Goal: Information Seeking & Learning: Learn about a topic

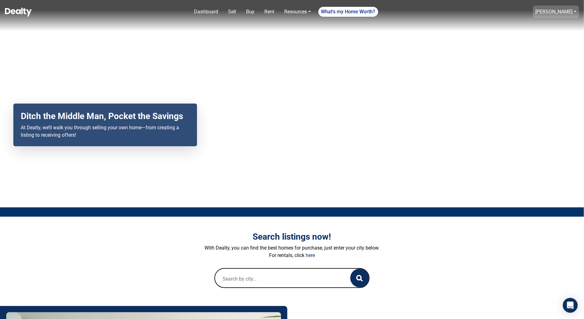
click at [564, 10] on link "[PERSON_NAME]" at bounding box center [554, 12] width 37 height 6
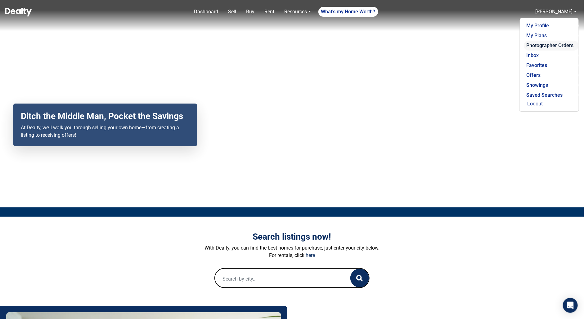
click at [545, 45] on link "Photographer Orders" at bounding box center [551, 46] width 55 height 10
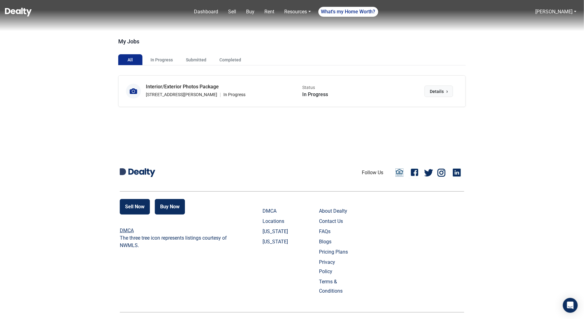
click at [436, 89] on span "Details" at bounding box center [437, 91] width 14 height 7
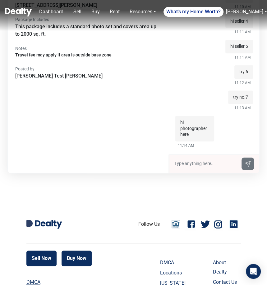
scroll to position [114, 0]
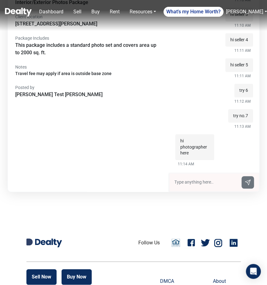
click at [194, 181] on input "text" at bounding box center [205, 182] width 63 height 7
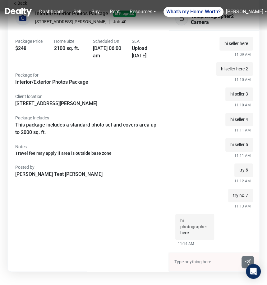
scroll to position [51, 0]
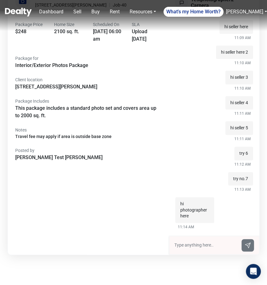
click at [194, 244] on input "text" at bounding box center [205, 245] width 63 height 7
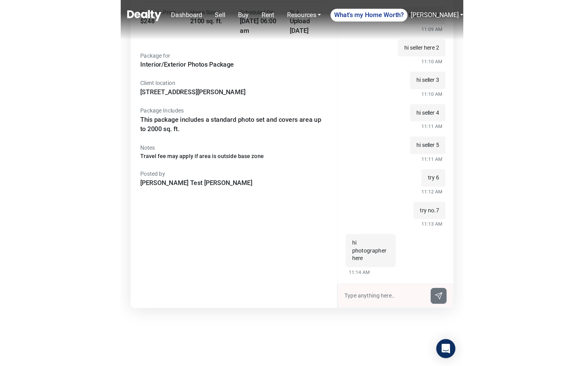
scroll to position [68, 0]
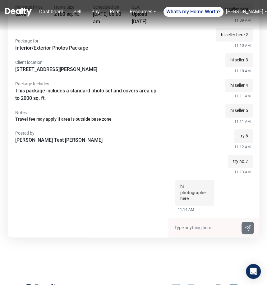
click at [199, 227] on input "text" at bounding box center [205, 228] width 63 height 7
type input "seller here test live messages"
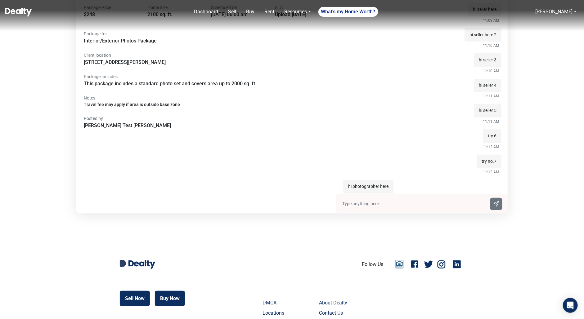
scroll to position [0, 0]
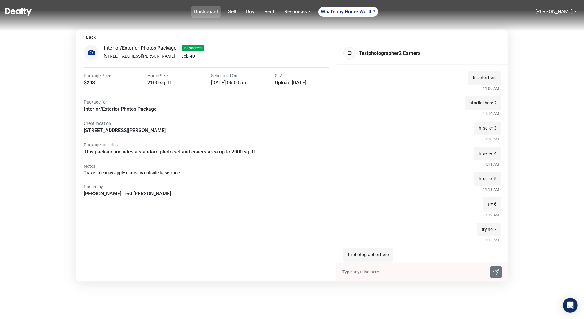
click at [205, 15] on link "Dashboard" at bounding box center [205, 12] width 29 height 12
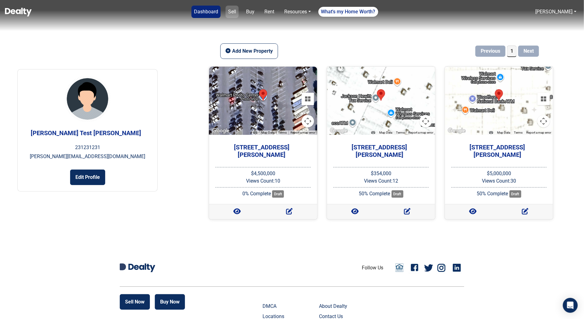
click at [235, 13] on link "Sell" at bounding box center [232, 12] width 13 height 12
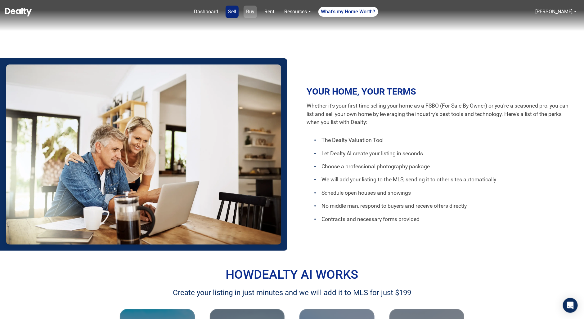
click at [255, 14] on link "Buy" at bounding box center [250, 12] width 13 height 12
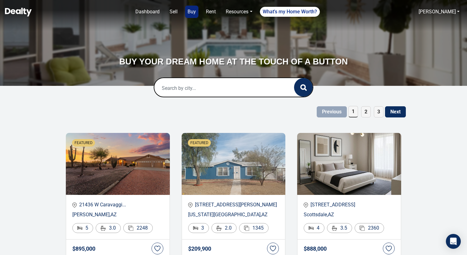
click at [185, 88] on input "text" at bounding box center [217, 88] width 127 height 20
click at [192, 109] on div "[GEOGRAPHIC_DATA], [GEOGRAPHIC_DATA], [GEOGRAPHIC_DATA]" at bounding box center [233, 113] width 149 height 20
type input "[GEOGRAPHIC_DATA], [GEOGRAPHIC_DATA], [GEOGRAPHIC_DATA]"
click at [302, 91] on button "button" at bounding box center [303, 87] width 19 height 19
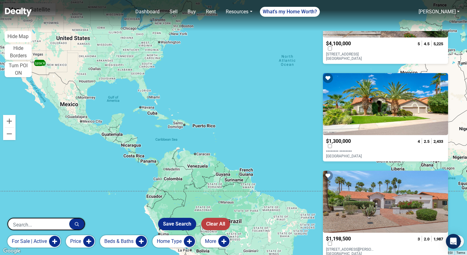
scroll to position [1781, 0]
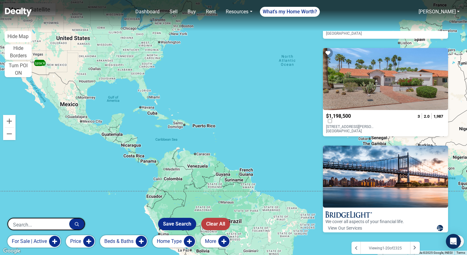
click at [417, 243] on div at bounding box center [415, 248] width 10 height 12
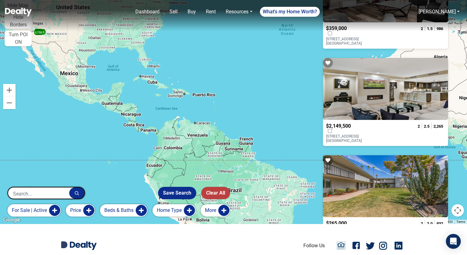
scroll to position [960, 0]
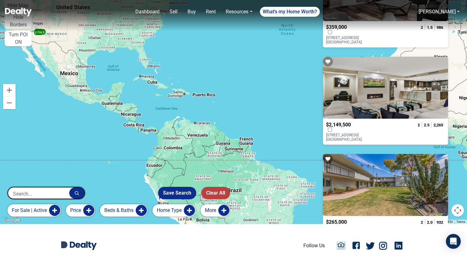
click at [225, 212] on button "More" at bounding box center [214, 211] width 29 height 12
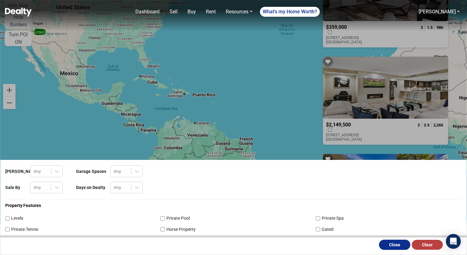
click at [399, 248] on button "Close" at bounding box center [394, 245] width 31 height 10
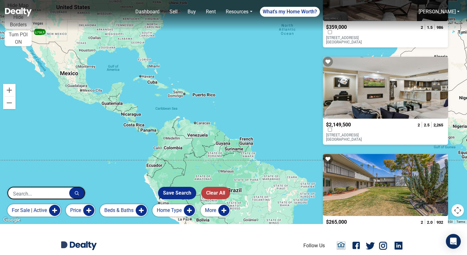
click at [187, 211] on button "Home Type" at bounding box center [173, 211] width 43 height 12
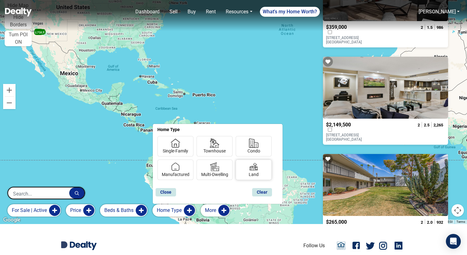
click at [256, 170] on img at bounding box center [253, 166] width 9 height 9
click at [253, 172] on input "Land" at bounding box center [251, 174] width 4 height 4
checkbox input "true"
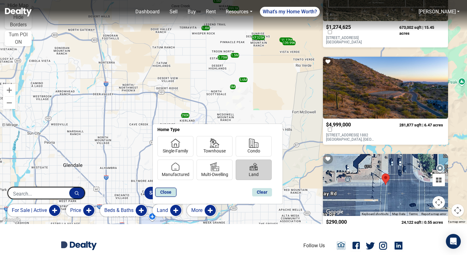
click at [173, 193] on button "Close" at bounding box center [165, 192] width 21 height 9
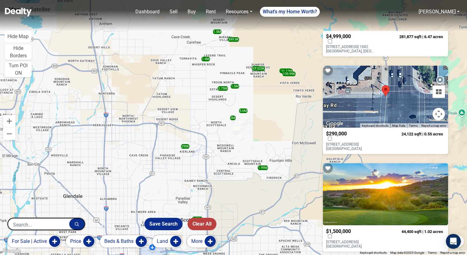
scroll to position [1079, 0]
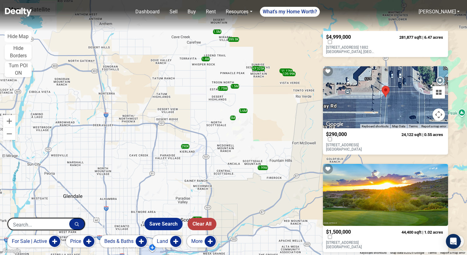
click at [363, 143] on p "6228 E ASSISTED LIVING Avenue Scottsdale, AZ 85254" at bounding box center [351, 147] width 50 height 9
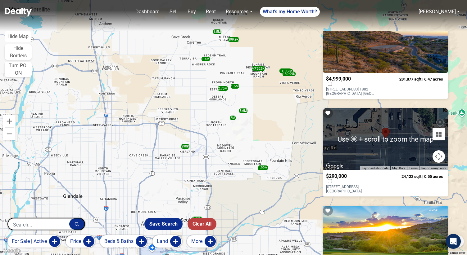
scroll to position [1036, 0]
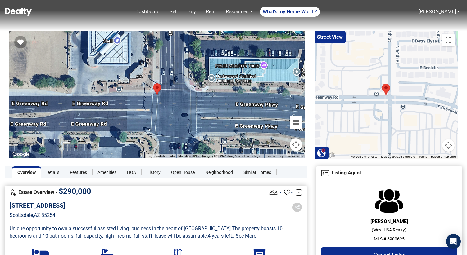
click at [300, 146] on button "Map camera controls" at bounding box center [296, 145] width 12 height 12
